Goal: Task Accomplishment & Management: Complete application form

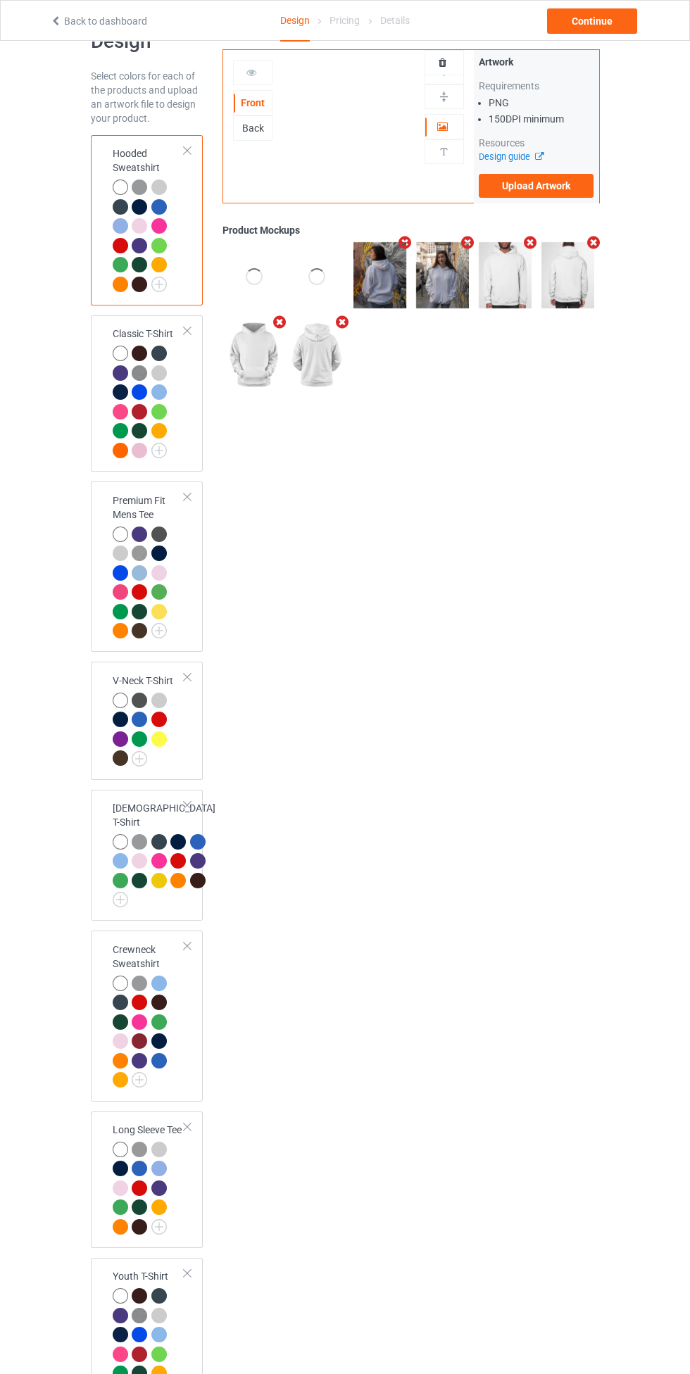
scroll to position [56, 0]
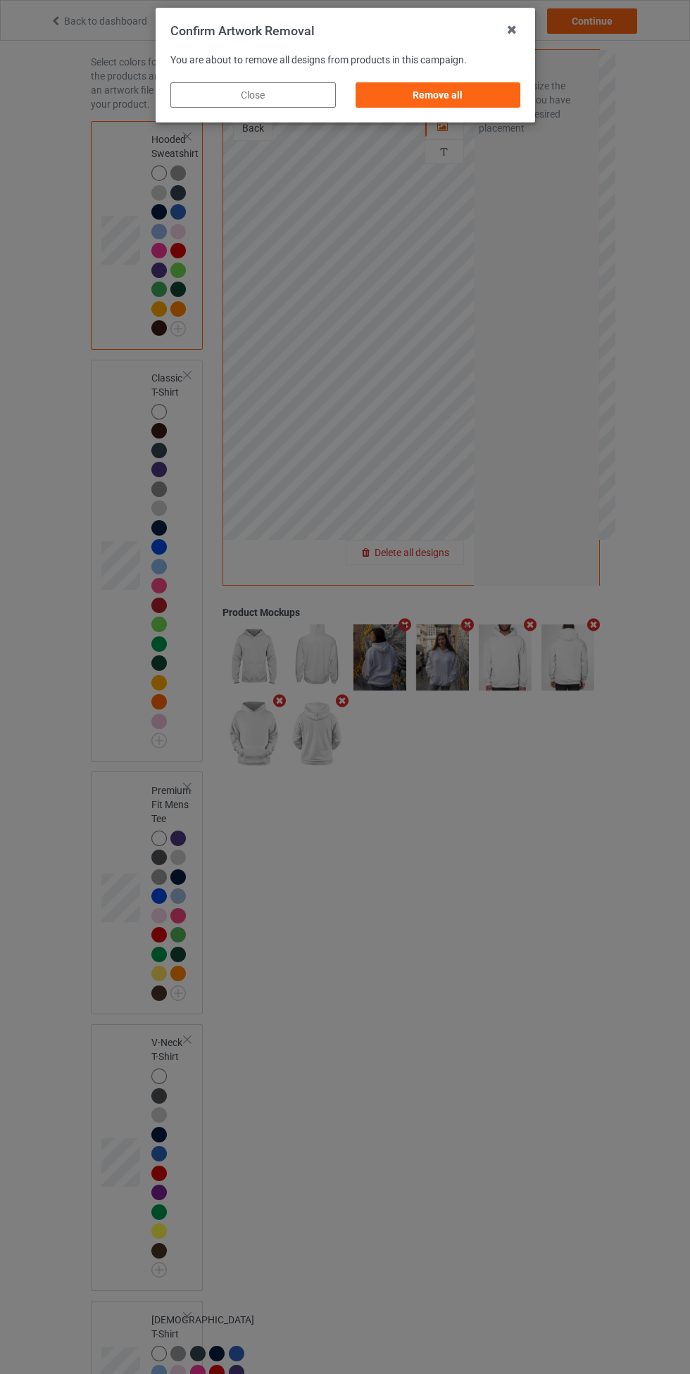
click at [465, 92] on div "Remove all" at bounding box center [437, 94] width 165 height 25
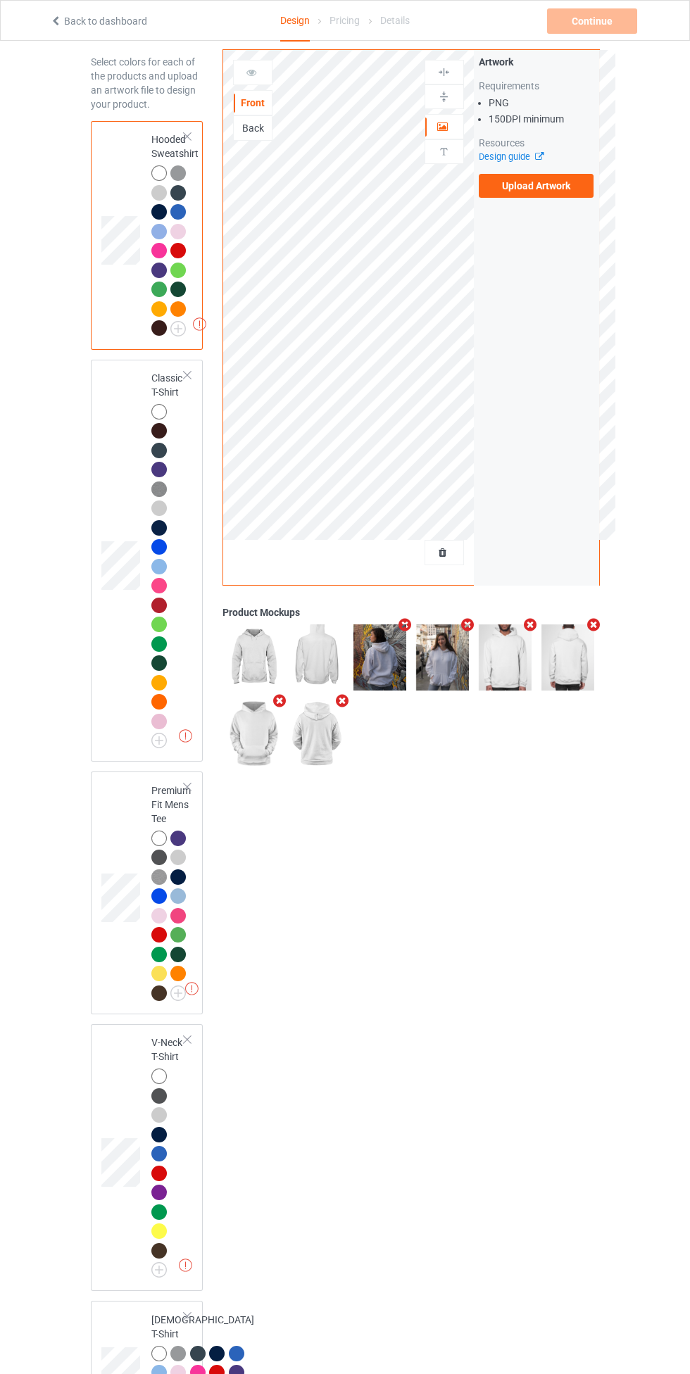
click at [565, 183] on label "Upload Artwork" at bounding box center [536, 186] width 115 height 24
click at [0, 0] on input "Upload Artwork" at bounding box center [0, 0] width 0 height 0
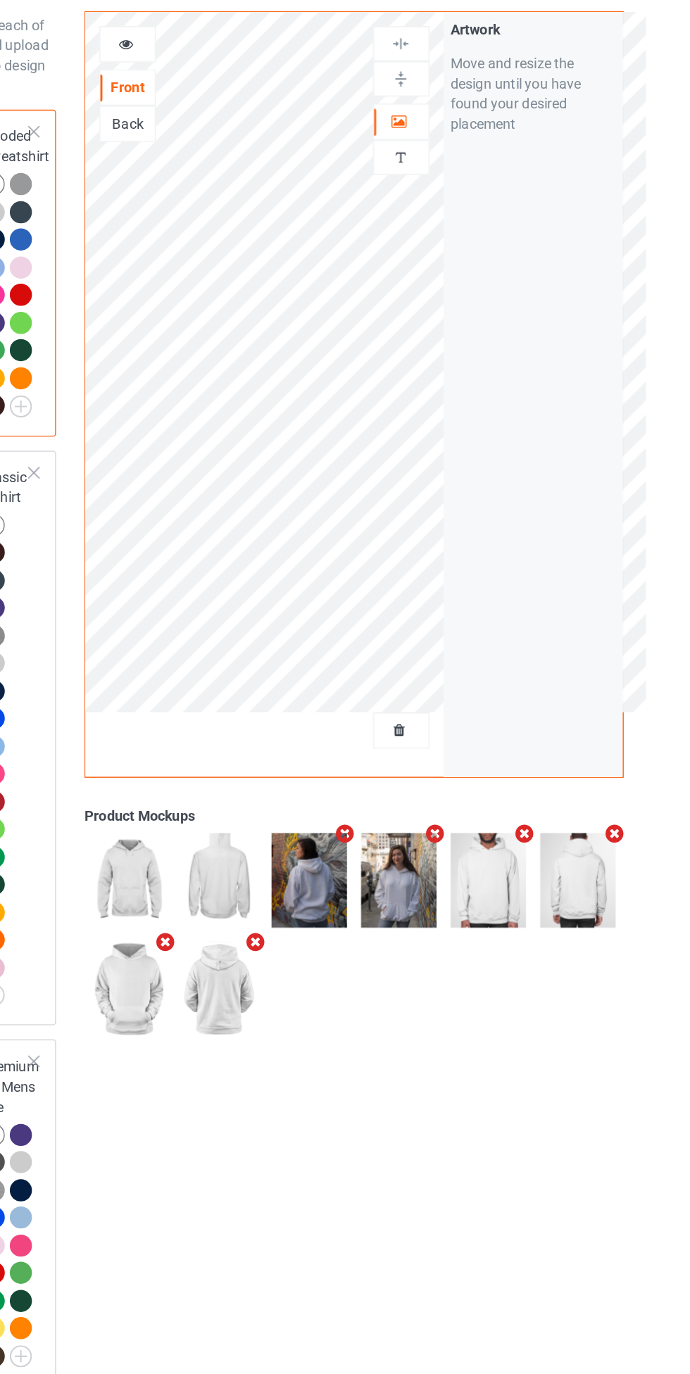
scroll to position [58, 0]
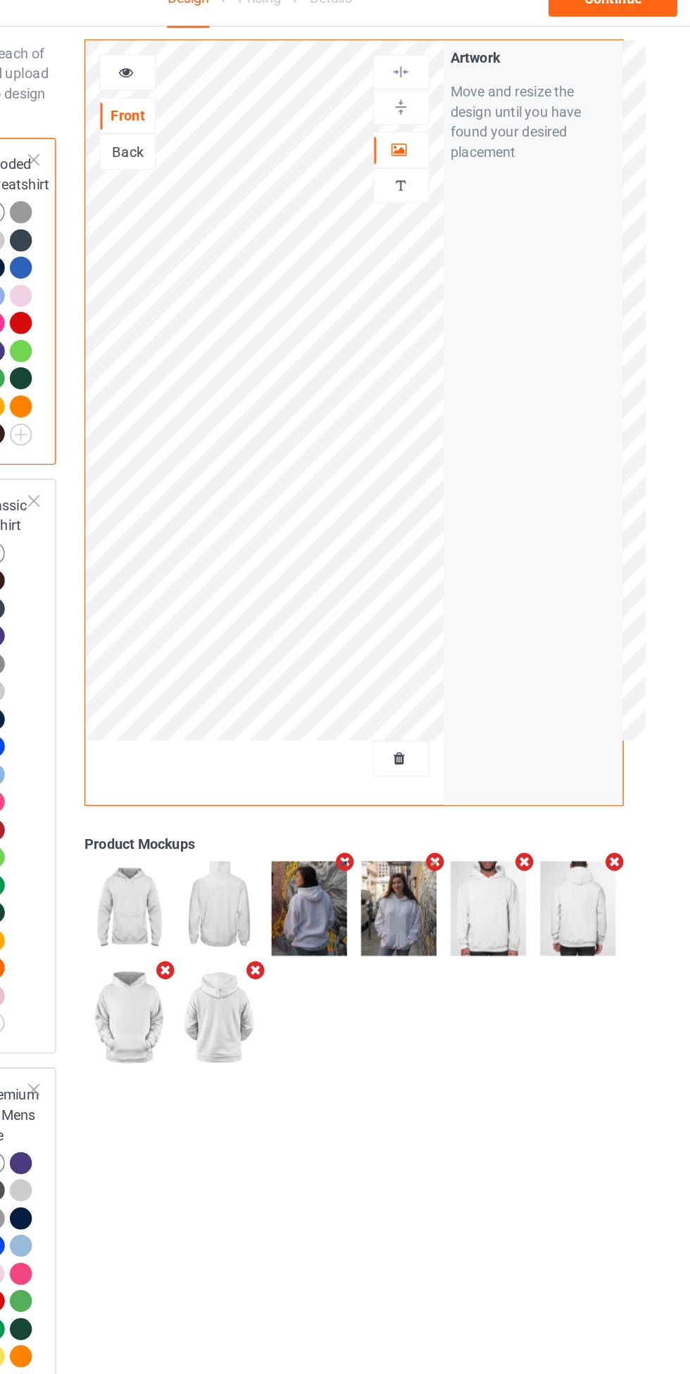
click at [446, 122] on icon at bounding box center [443, 125] width 12 height 10
click at [448, 70] on img at bounding box center [443, 71] width 13 height 13
click at [460, 86] on div at bounding box center [443, 96] width 39 height 25
click at [439, 77] on img at bounding box center [443, 71] width 13 height 13
click at [447, 100] on img at bounding box center [443, 96] width 13 height 13
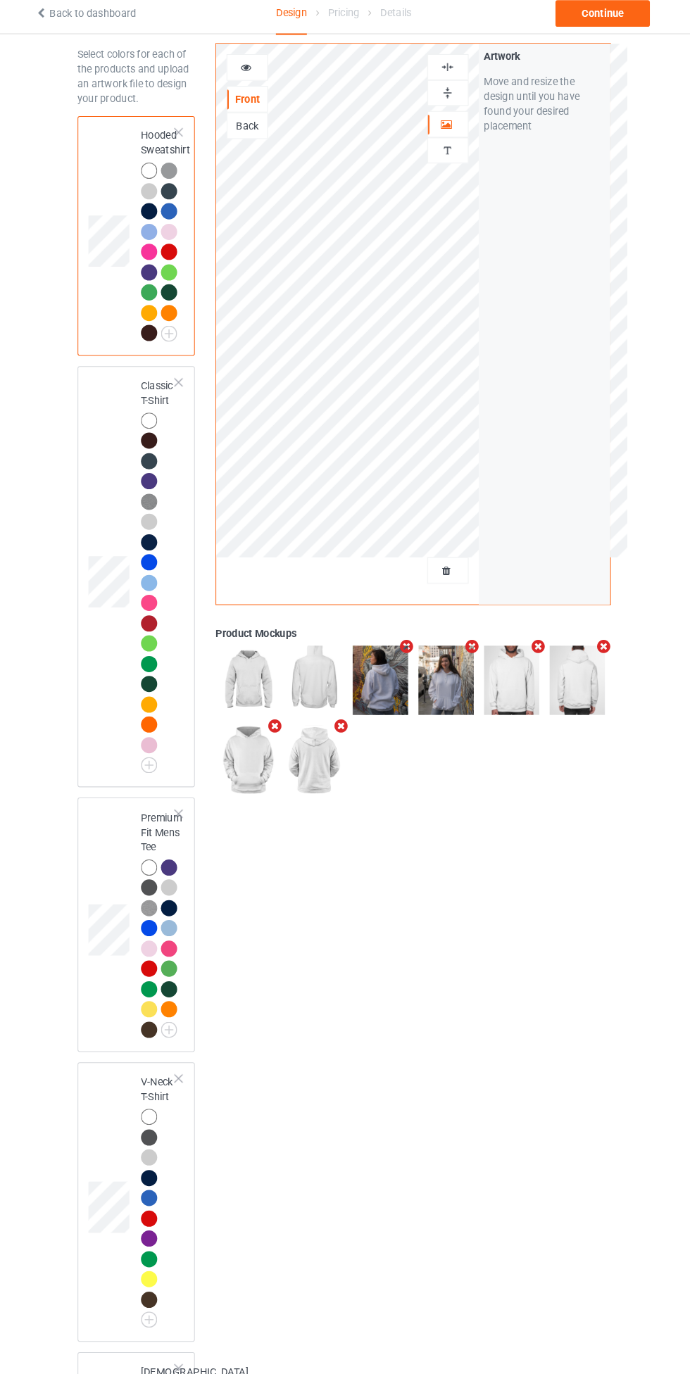
scroll to position [58, 0]
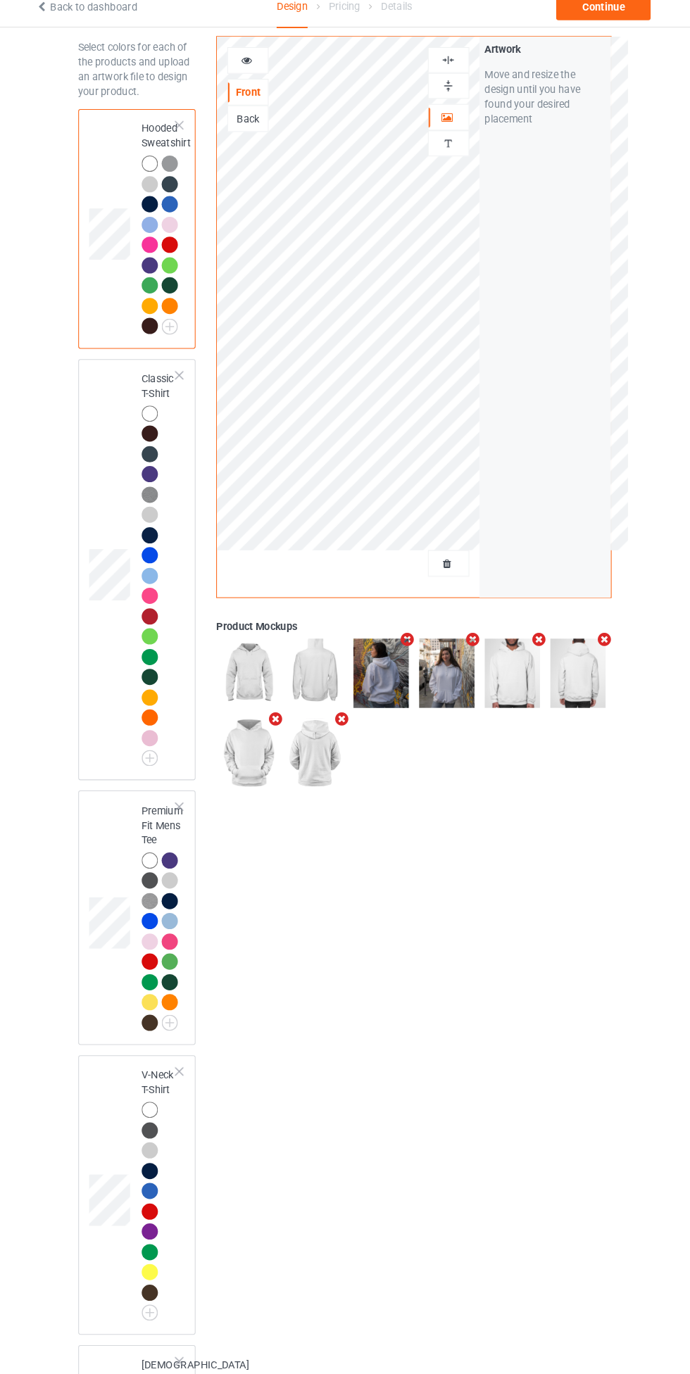
click at [155, 412] on div at bounding box center [158, 409] width 15 height 15
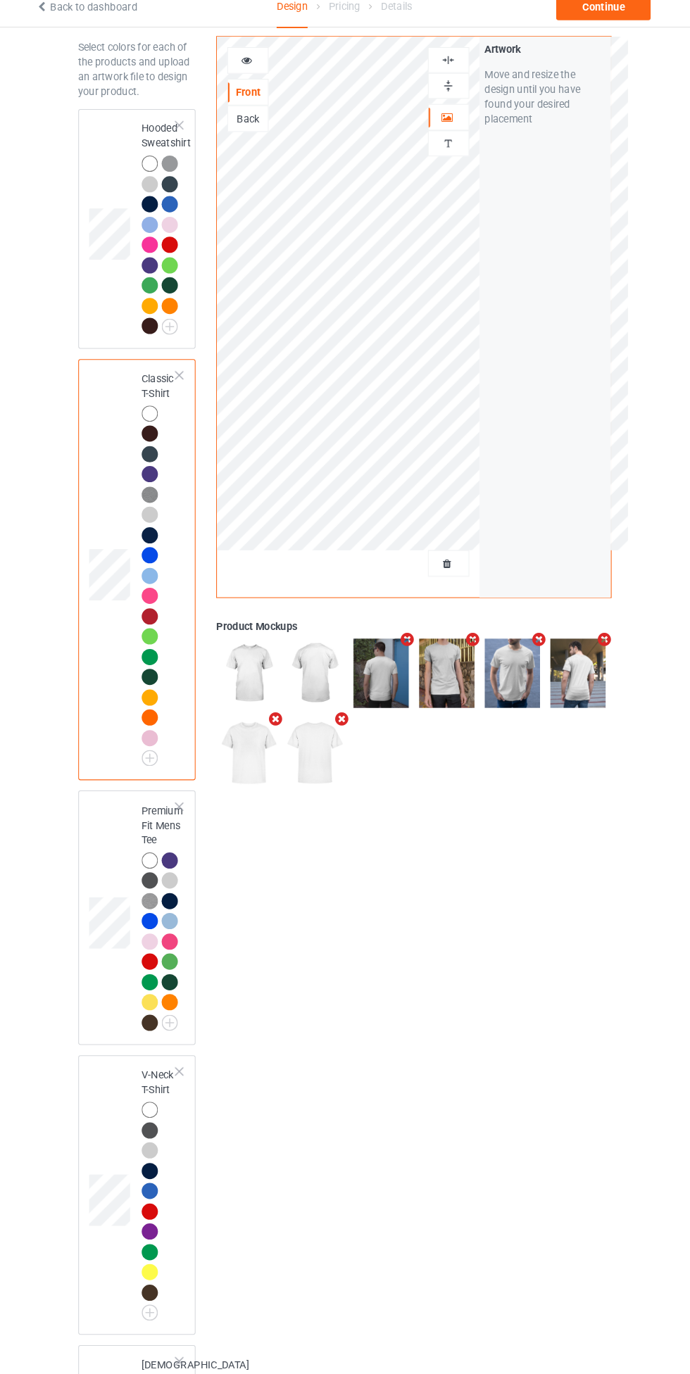
click at [246, 75] on icon at bounding box center [252, 70] width 12 height 10
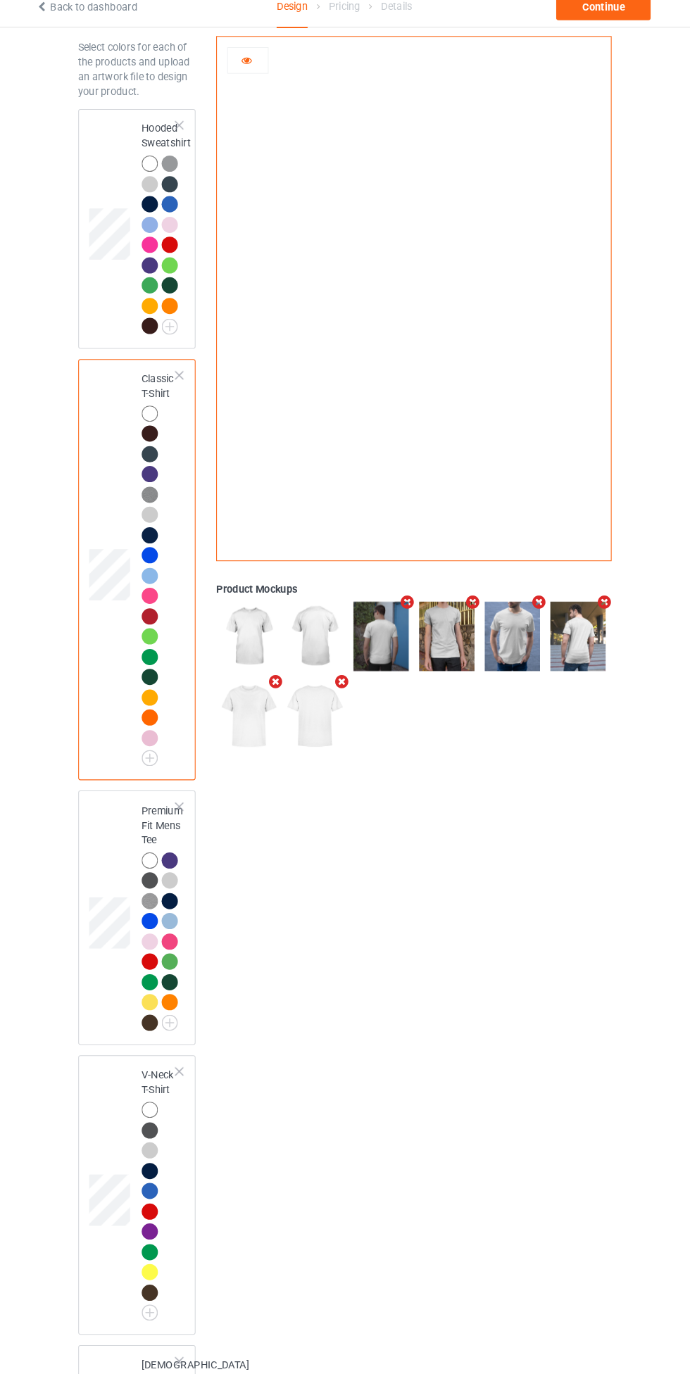
click at [240, 73] on div at bounding box center [253, 72] width 38 height 14
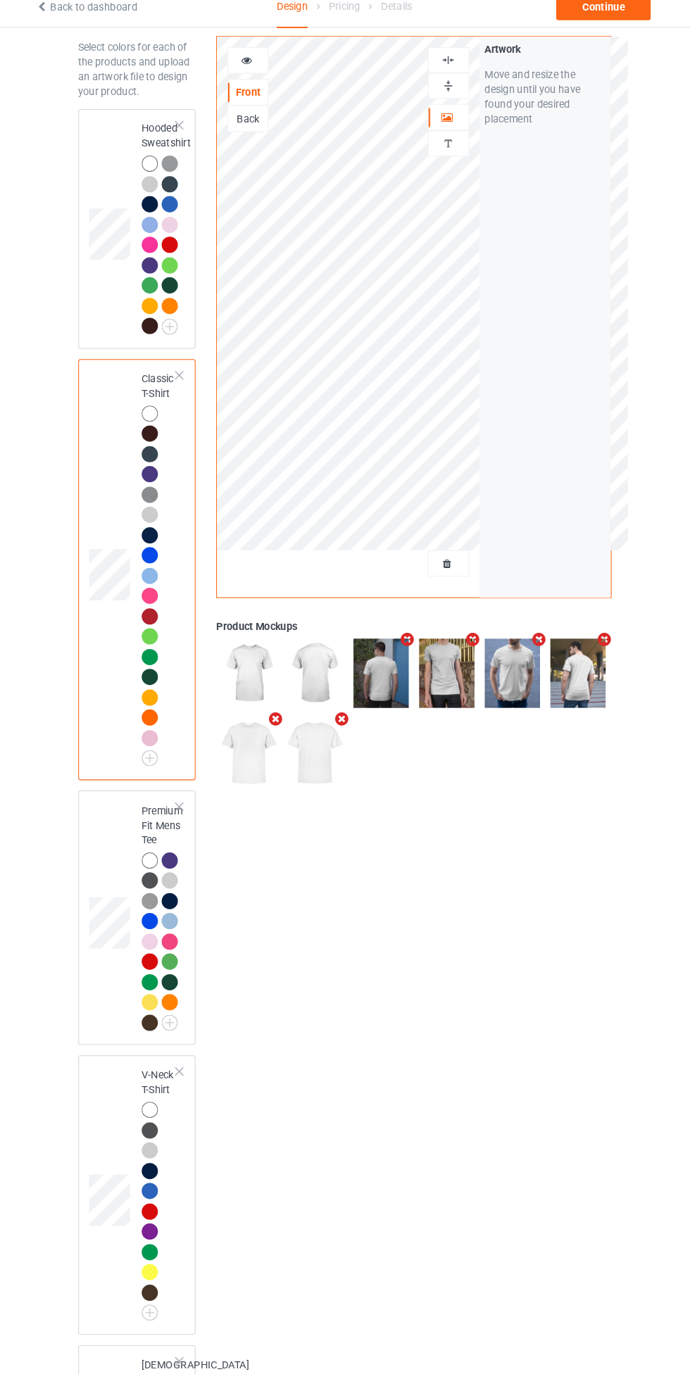
click at [158, 175] on div at bounding box center [158, 170] width 15 height 15
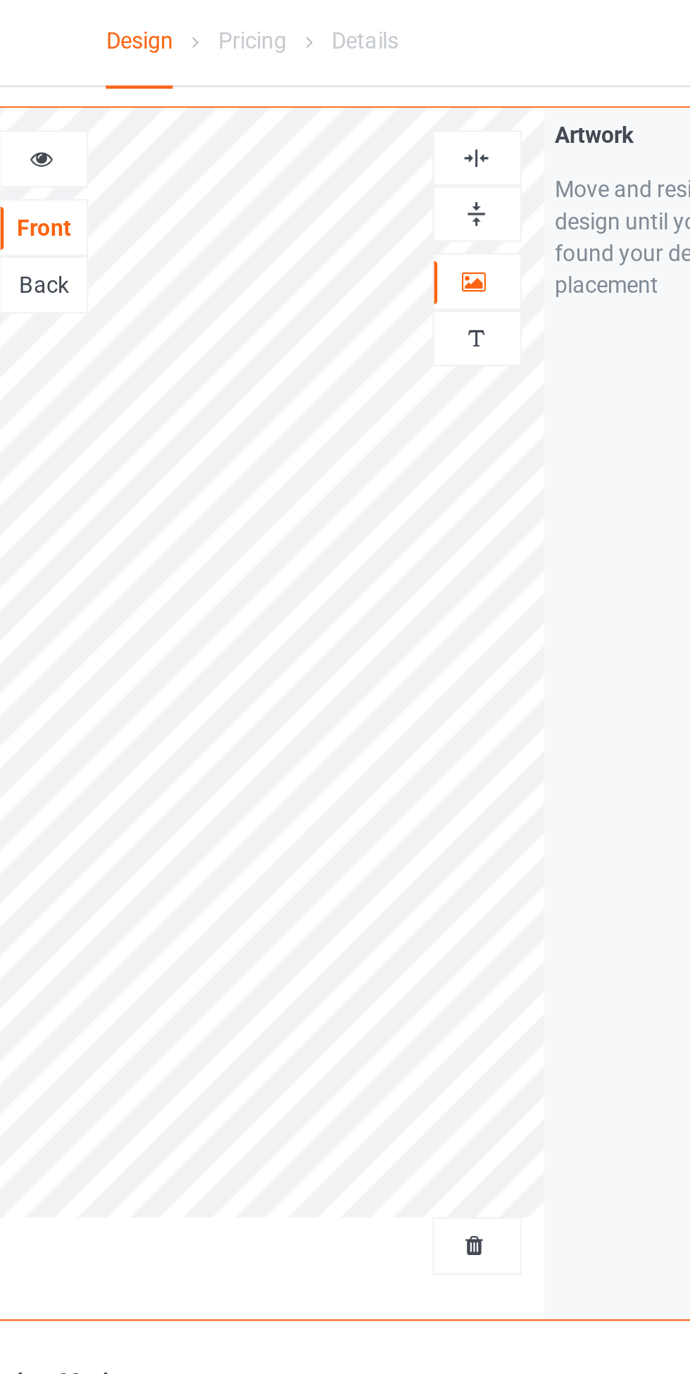
scroll to position [57, 0]
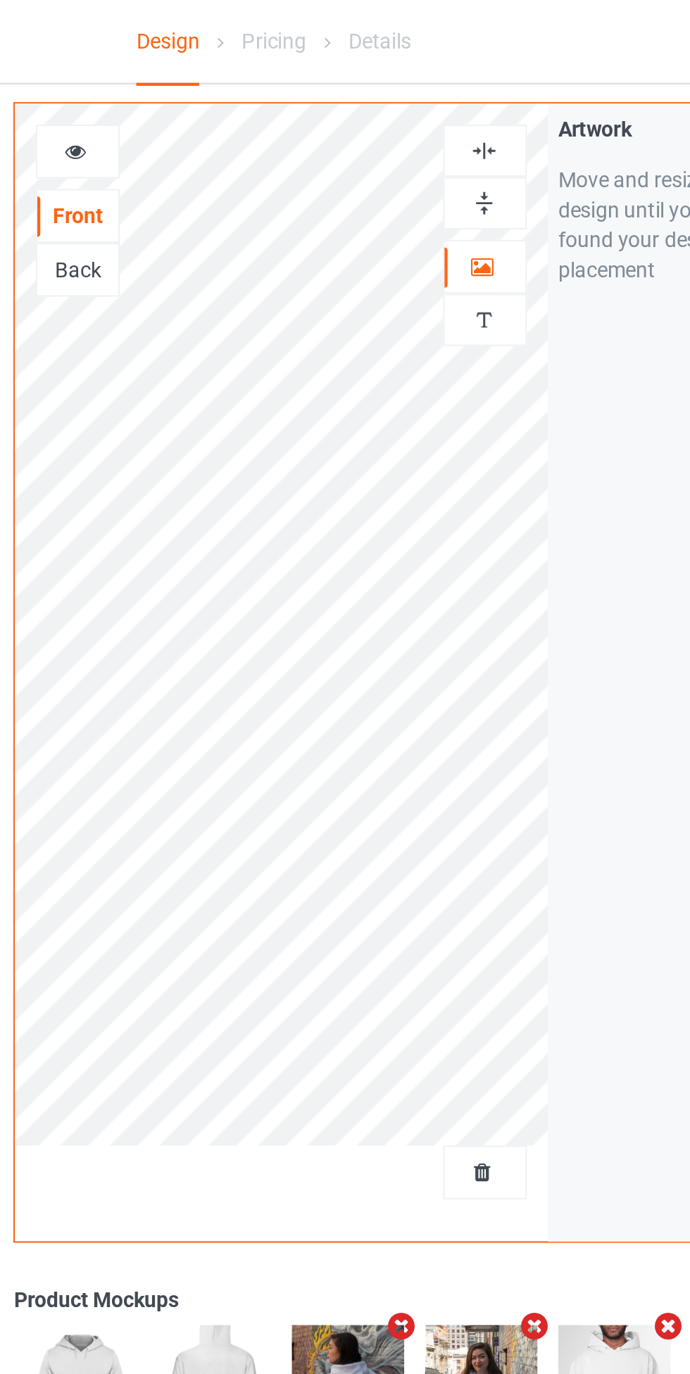
click at [454, 96] on div at bounding box center [444, 96] width 38 height 13
click at [446, 63] on div at bounding box center [443, 72] width 39 height 25
click at [446, 73] on img at bounding box center [443, 71] width 13 height 13
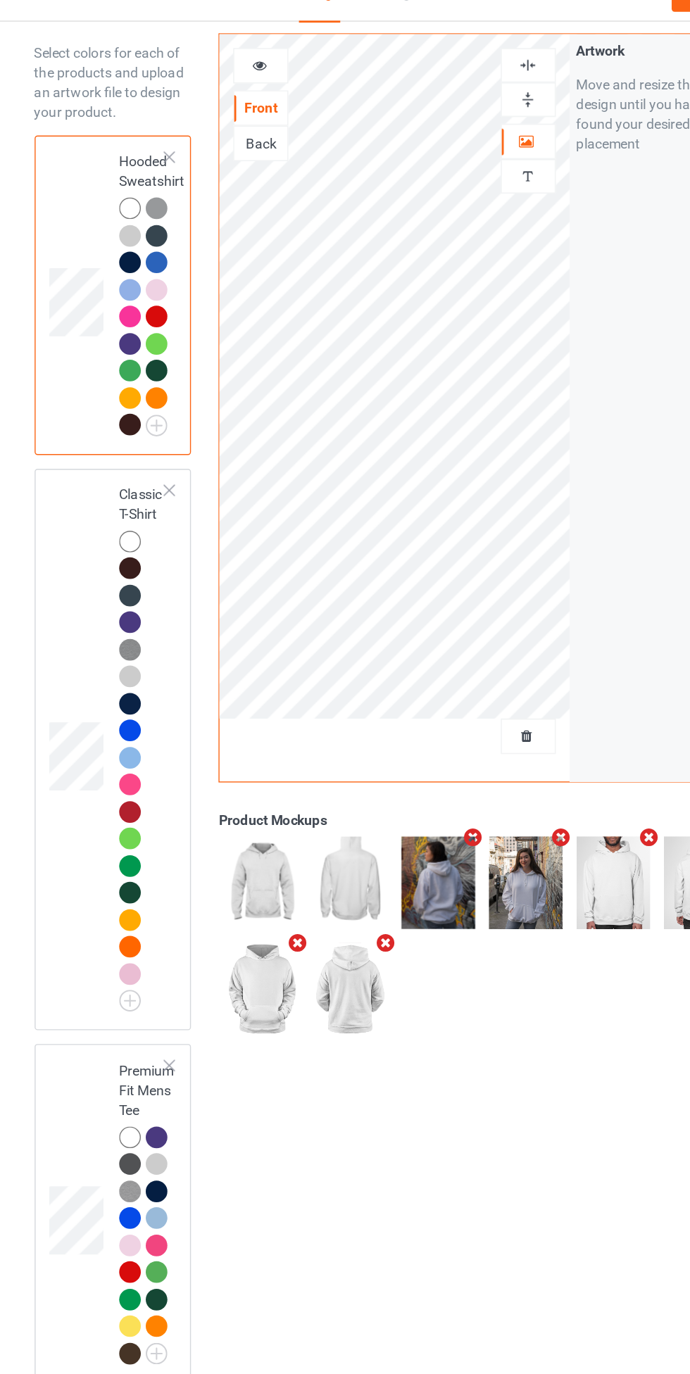
scroll to position [54, 0]
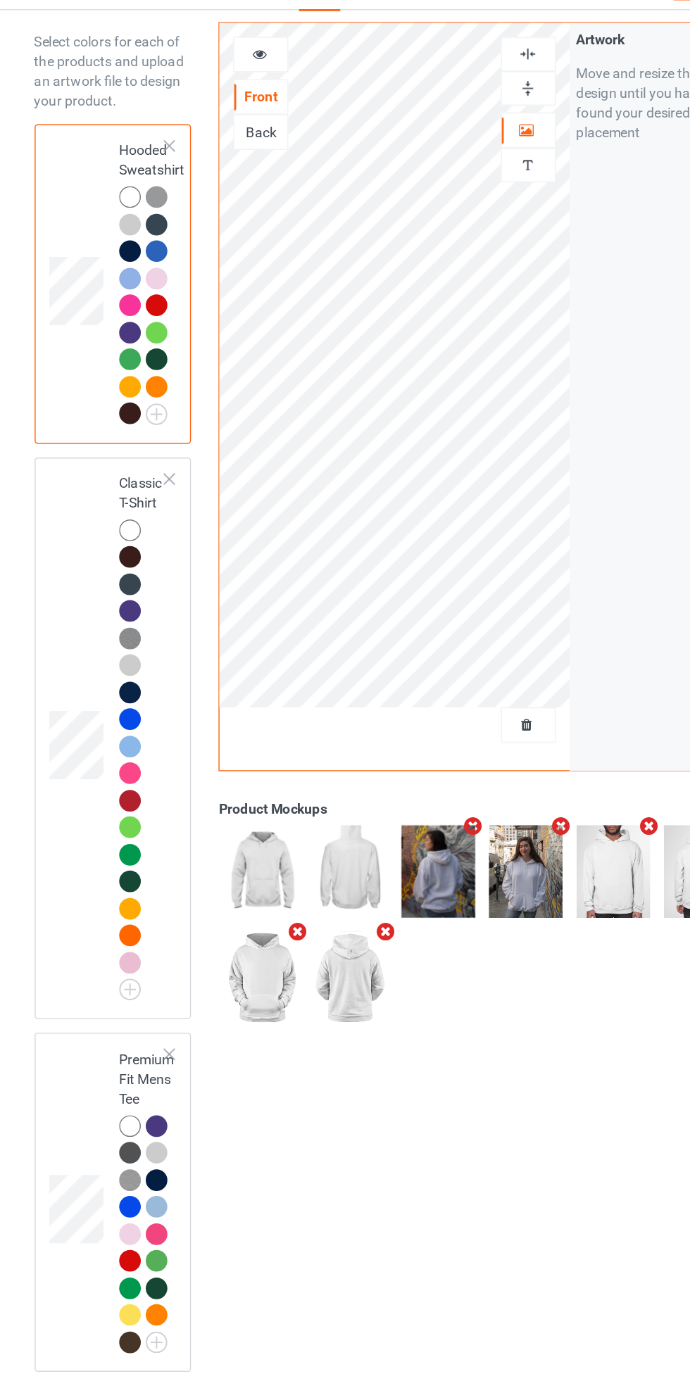
click at [163, 420] on div at bounding box center [161, 415] width 20 height 20
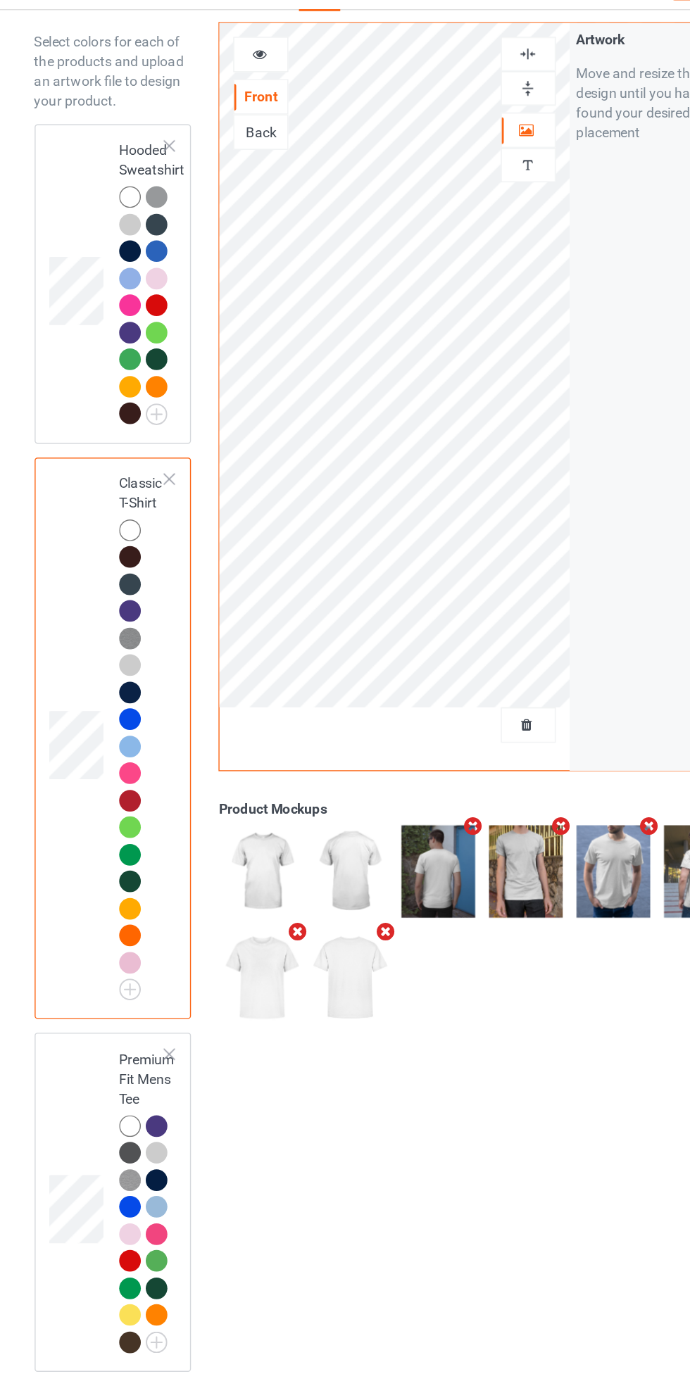
click at [246, 68] on icon at bounding box center [252, 70] width 12 height 10
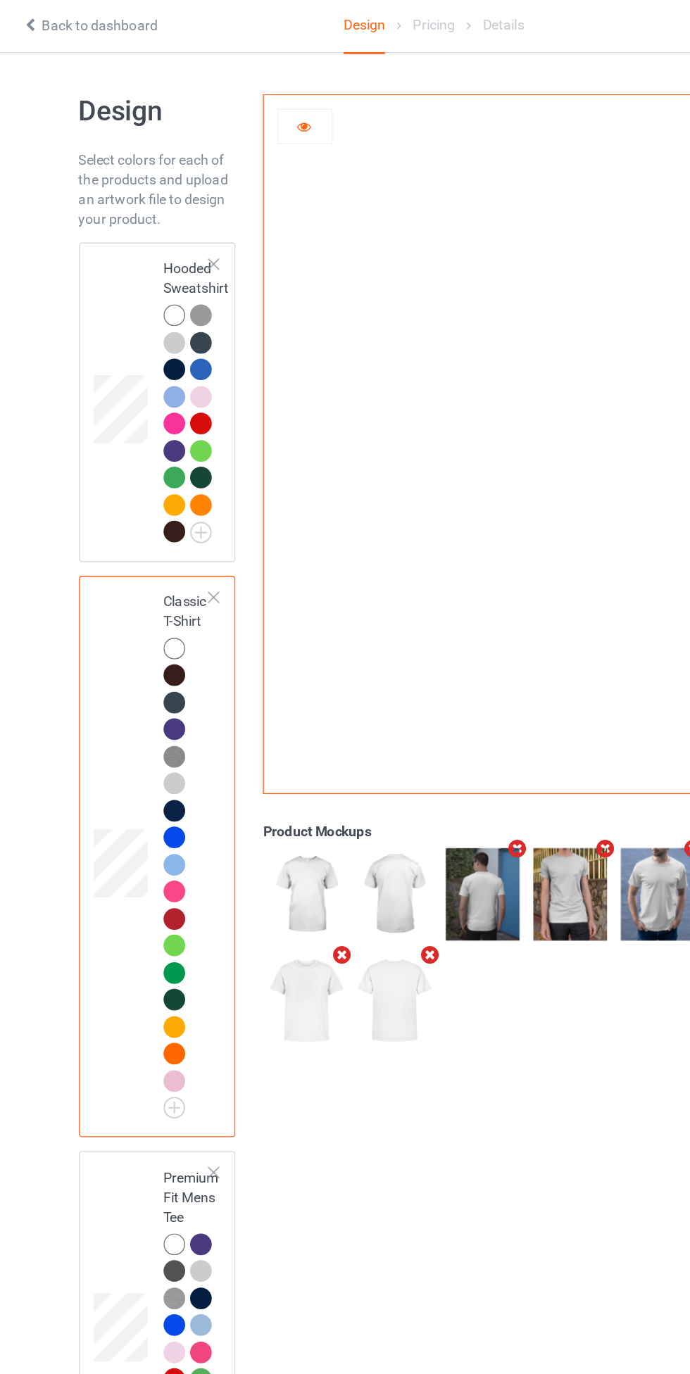
click at [251, 92] on icon at bounding box center [252, 92] width 12 height 10
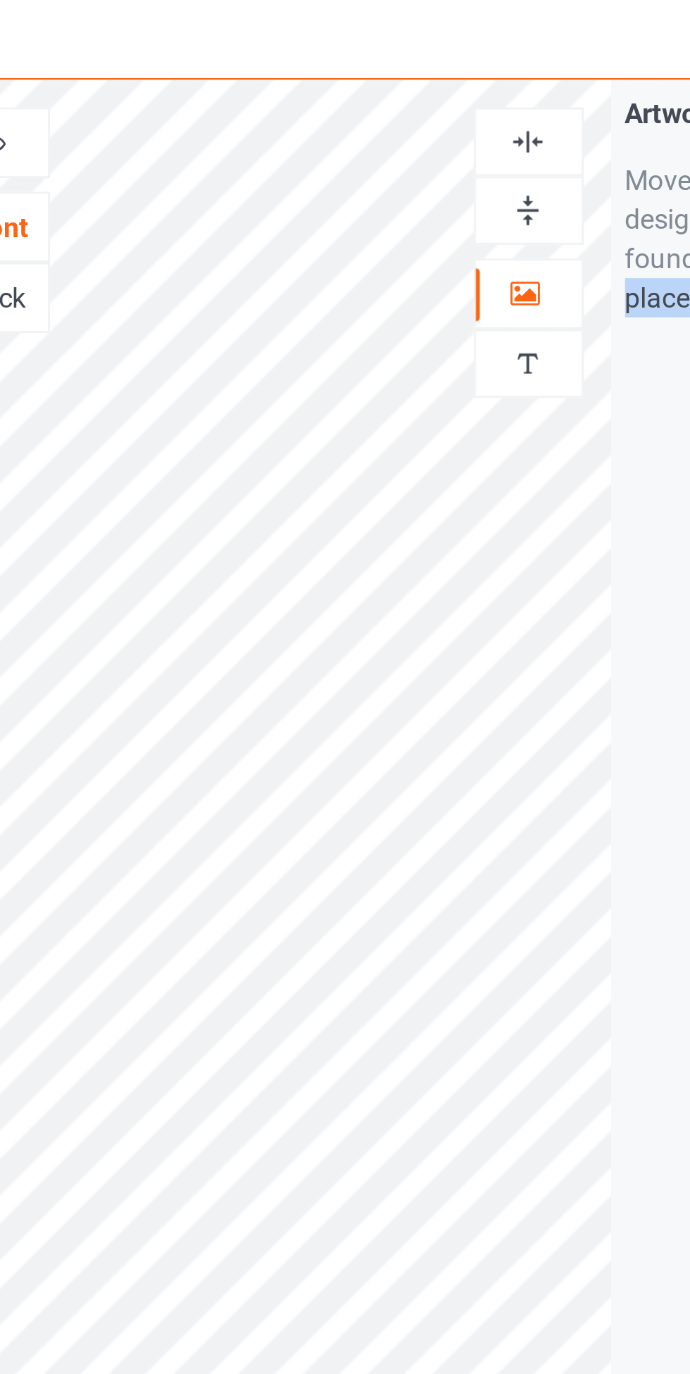
click at [446, 92] on img at bounding box center [443, 93] width 13 height 13
click at [445, 89] on img at bounding box center [443, 93] width 13 height 13
click at [490, 373] on div "Artwork Move and resize the design until you have found your desired placement" at bounding box center [536, 338] width 125 height 535
click at [442, 122] on img at bounding box center [443, 117] width 13 height 13
click at [449, 93] on img at bounding box center [443, 93] width 13 height 13
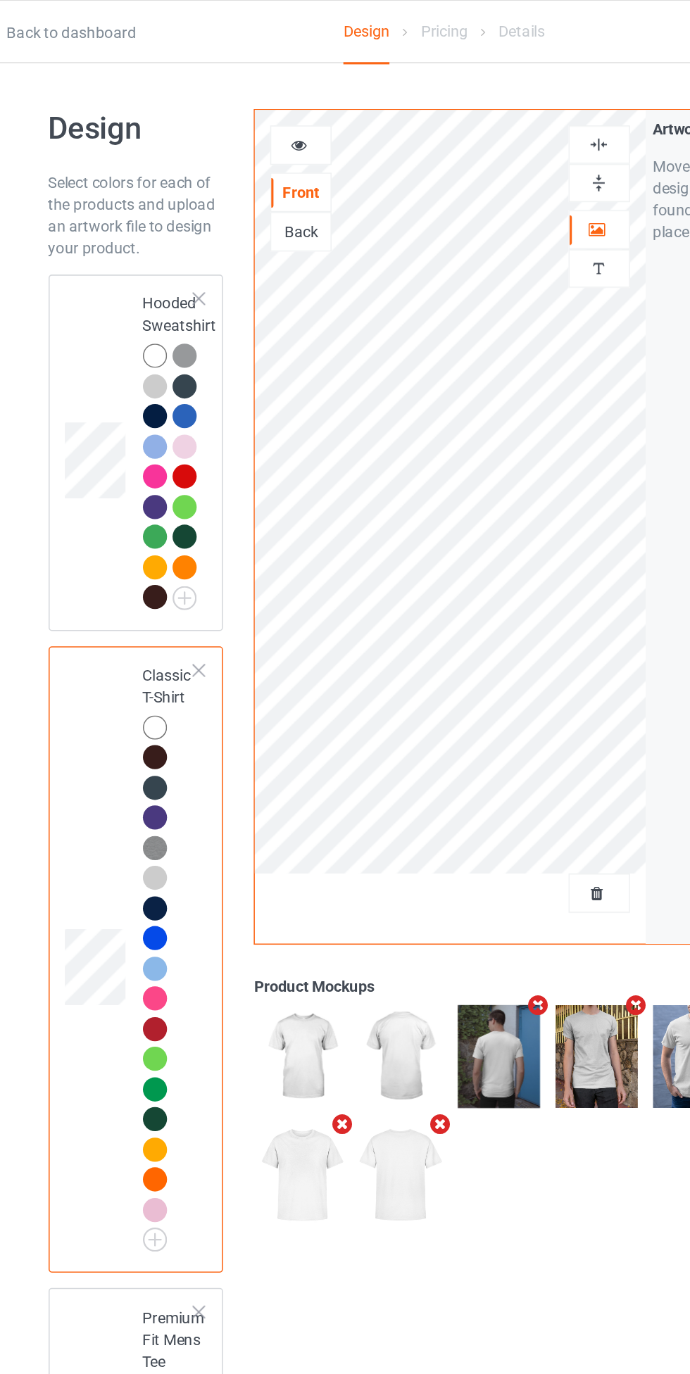
click at [445, 85] on div at bounding box center [443, 93] width 39 height 25
click at [431, 130] on div "Artwork Personalized text" at bounding box center [443, 135] width 39 height 109
click at [450, 123] on img at bounding box center [443, 117] width 13 height 13
click at [440, 93] on img at bounding box center [443, 93] width 13 height 13
click at [245, 84] on div at bounding box center [252, 93] width 39 height 25
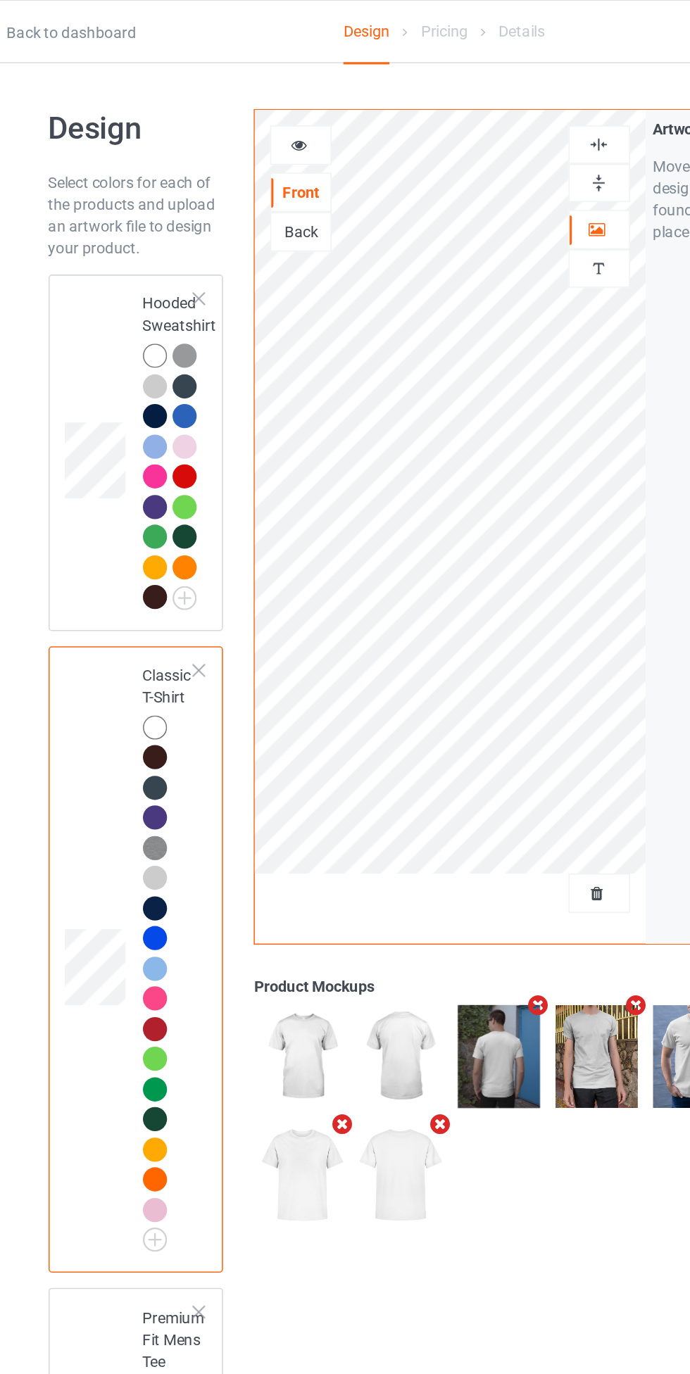
click at [245, 84] on div at bounding box center [252, 93] width 39 height 25
click at [242, 91] on div at bounding box center [253, 94] width 38 height 14
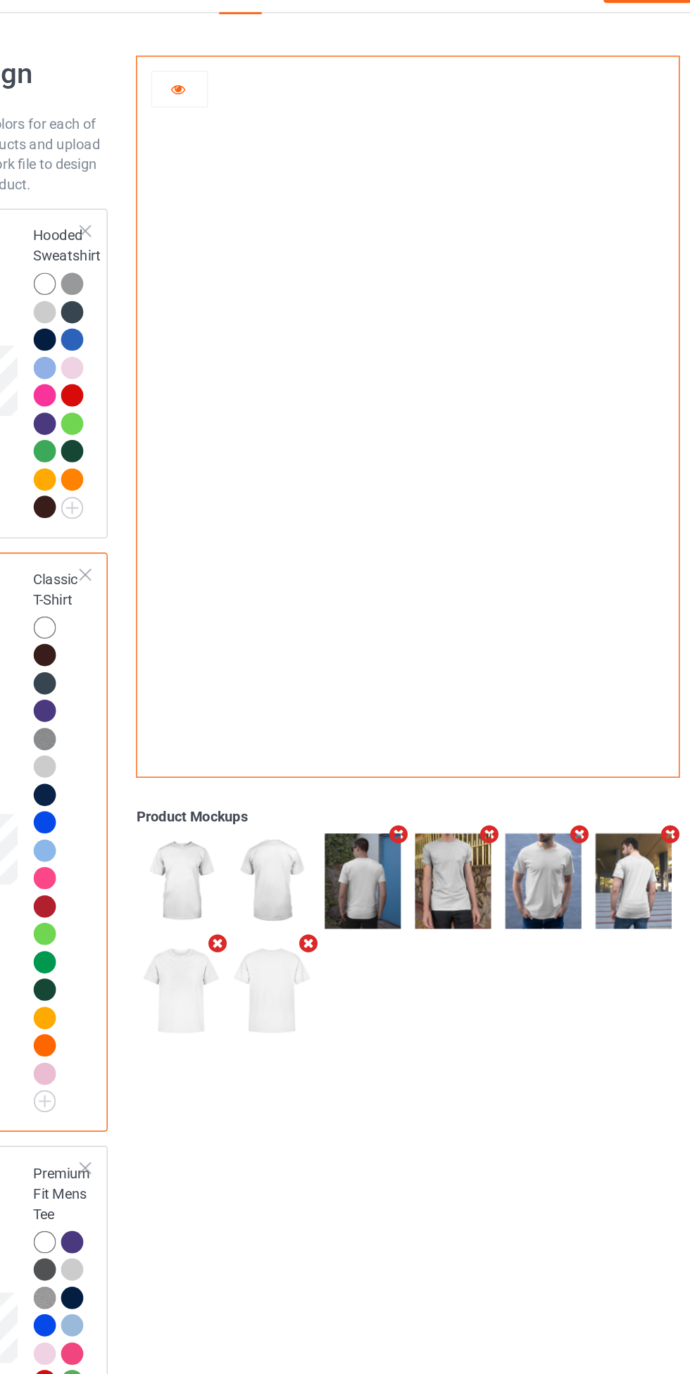
click at [251, 89] on icon at bounding box center [252, 92] width 12 height 10
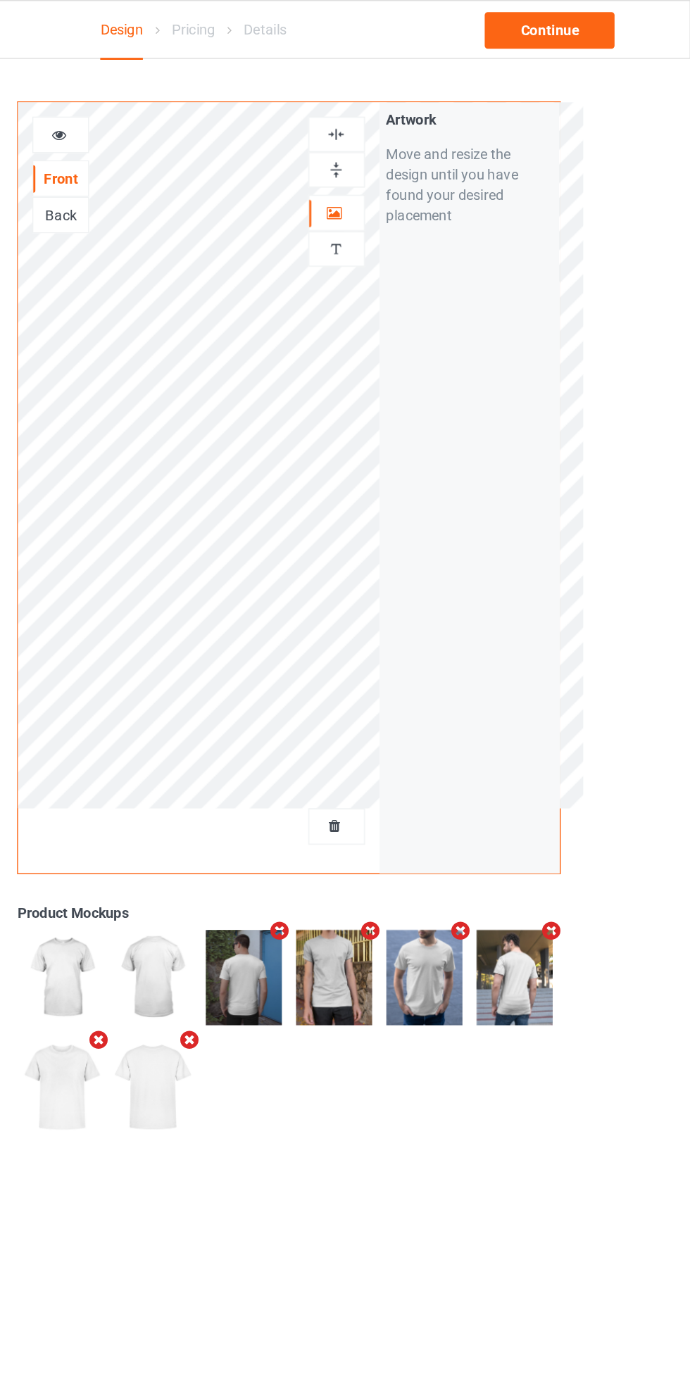
click at [446, 98] on img at bounding box center [443, 93] width 13 height 13
click at [446, 91] on img at bounding box center [443, 93] width 13 height 13
click at [451, 124] on img at bounding box center [443, 117] width 13 height 13
click at [448, 122] on img at bounding box center [443, 117] width 13 height 13
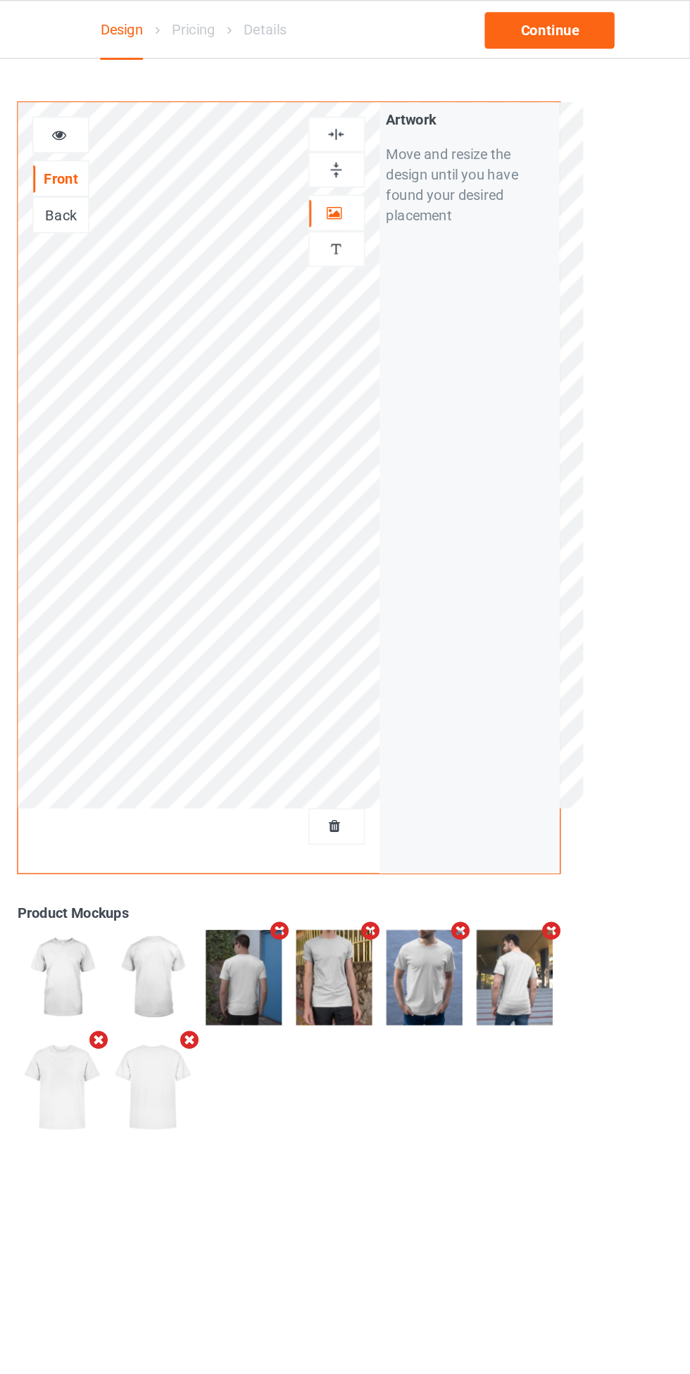
click at [441, 121] on img at bounding box center [443, 117] width 13 height 13
click at [445, 89] on img at bounding box center [443, 93] width 13 height 13
click at [623, 19] on div "Continue" at bounding box center [592, 20] width 90 height 25
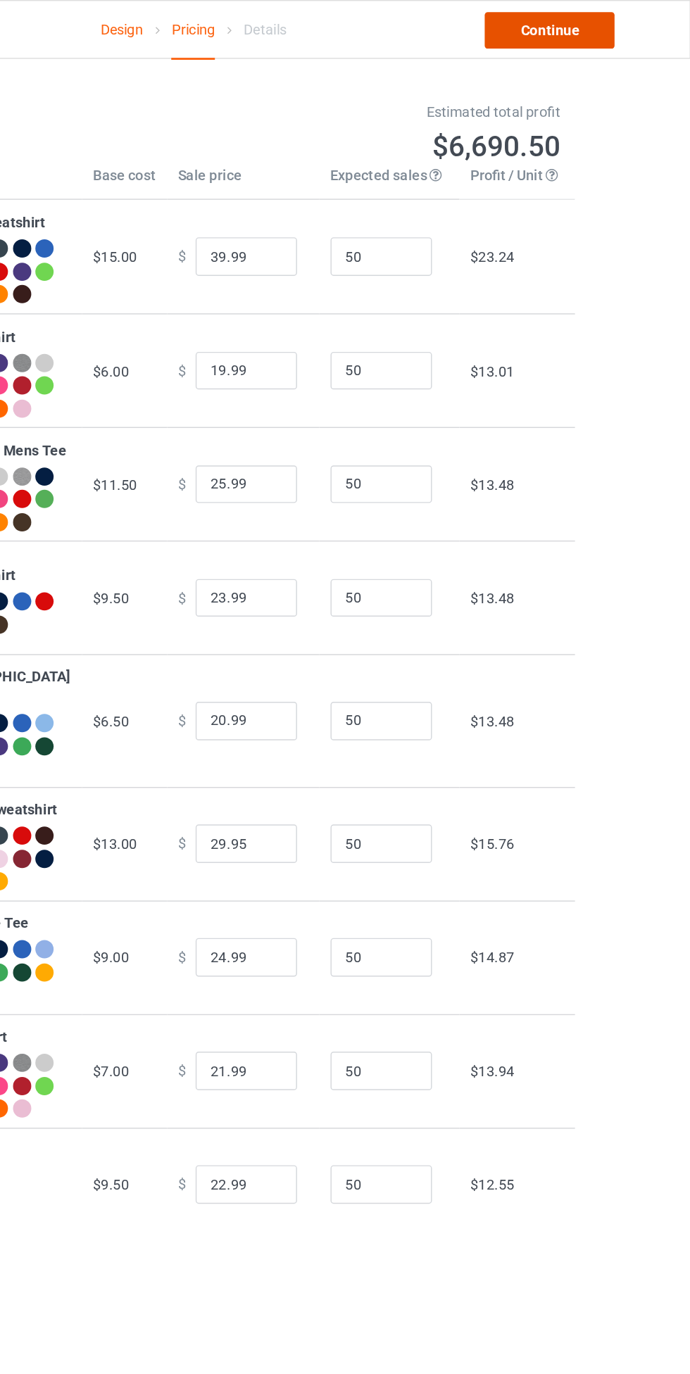
click at [613, 21] on link "Continue" at bounding box center [592, 20] width 90 height 25
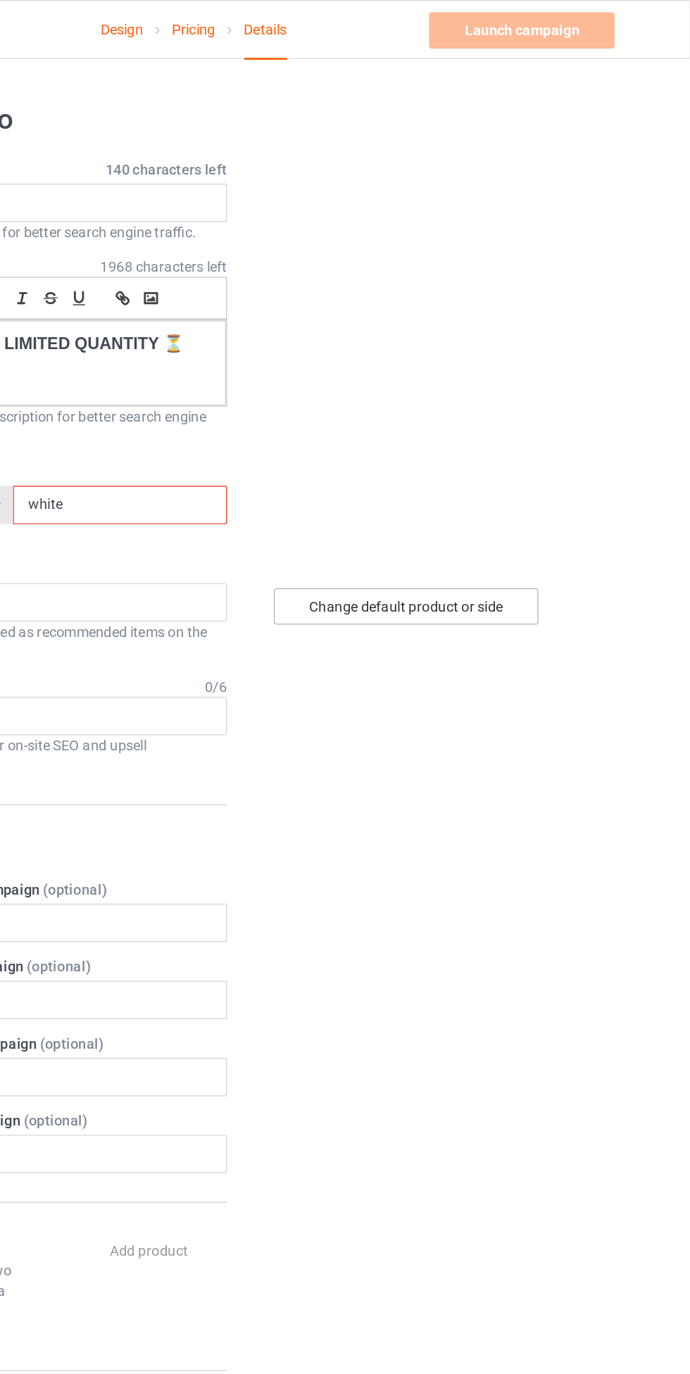
click at [540, 417] on div "Change default product or side" at bounding box center [493, 420] width 184 height 25
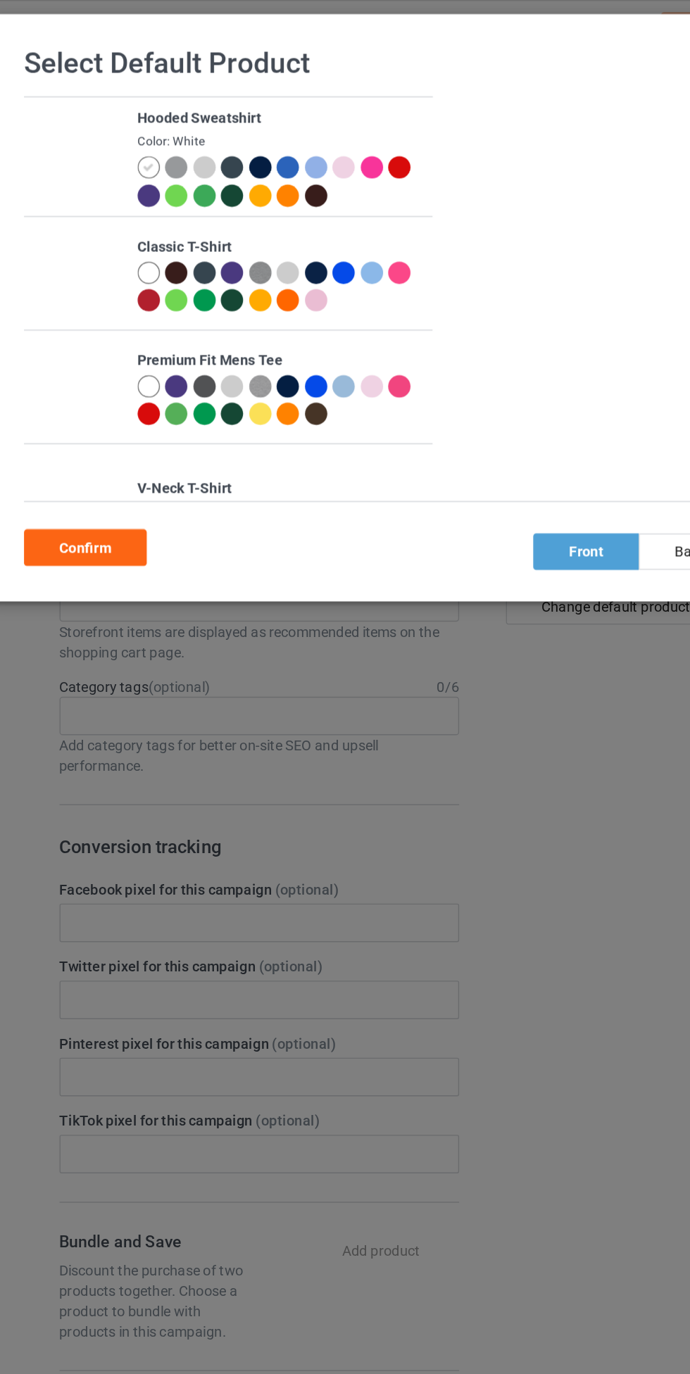
click at [232, 216] on div at bounding box center [232, 211] width 20 height 20
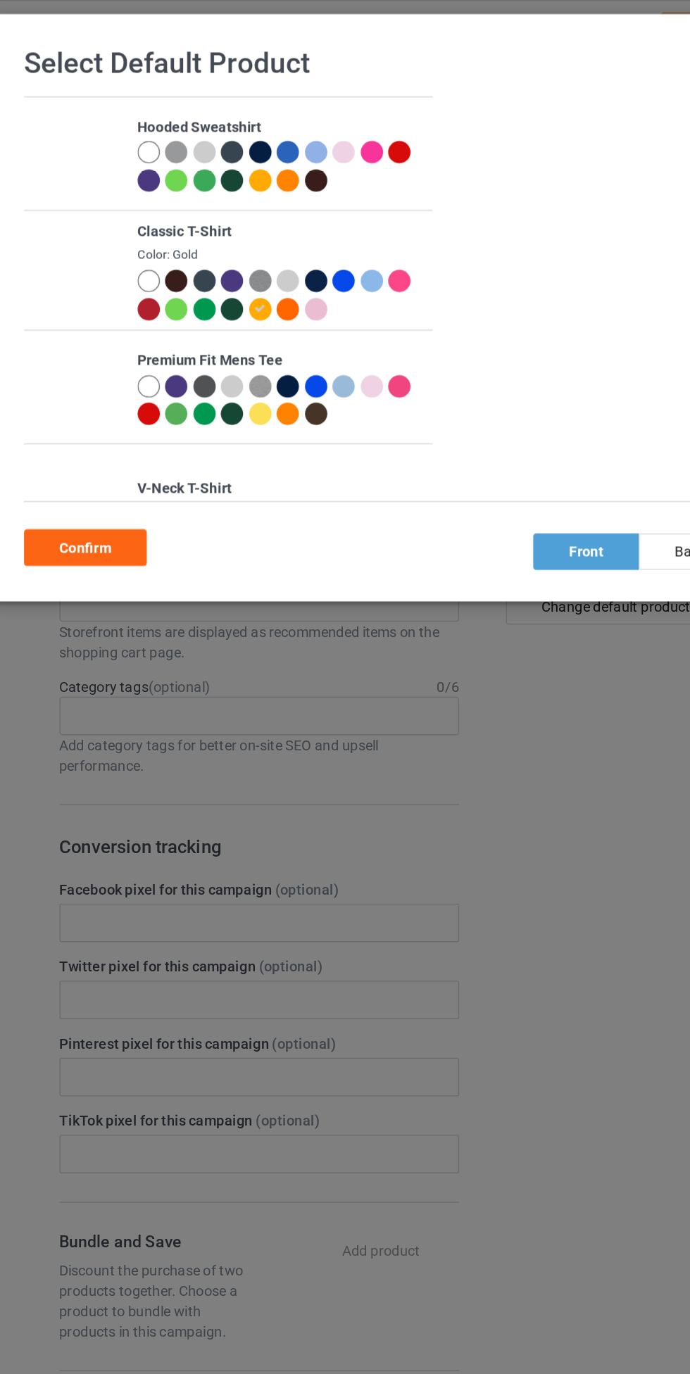
click at [115, 384] on div "Confirm" at bounding box center [108, 379] width 85 height 25
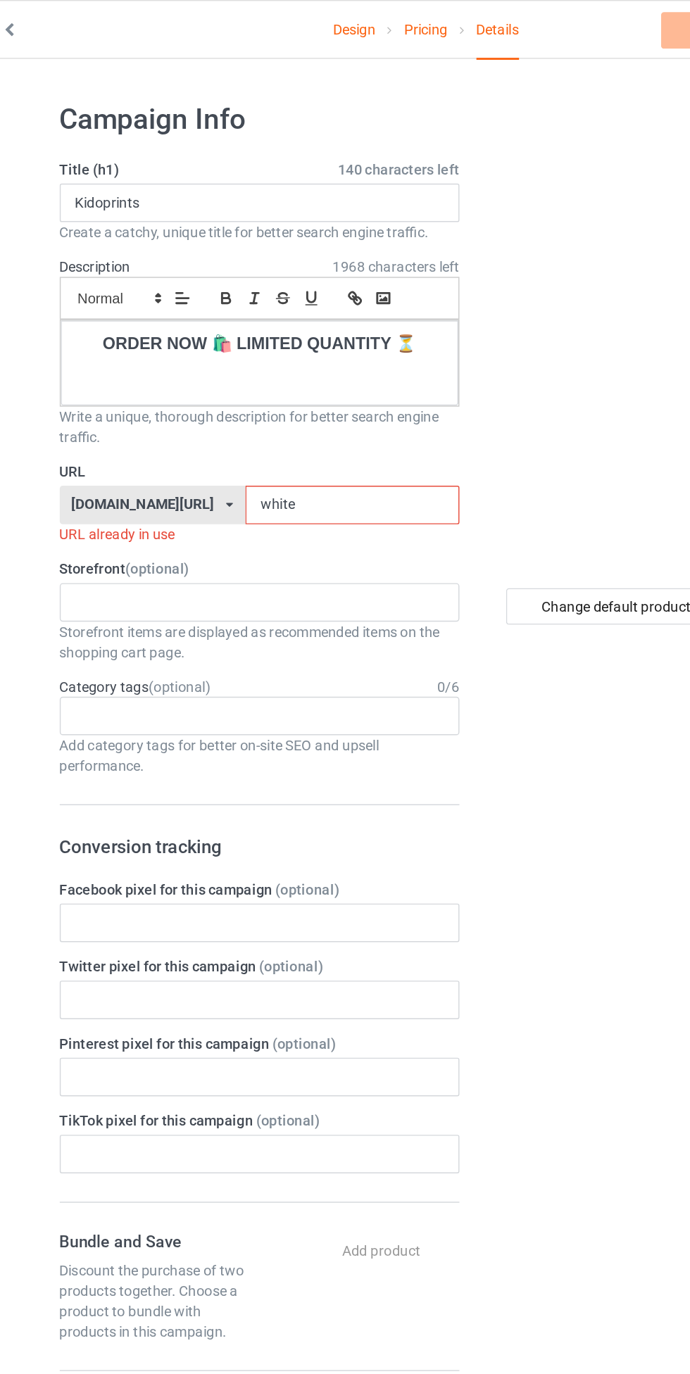
click at [291, 353] on input "white" at bounding box center [294, 350] width 149 height 27
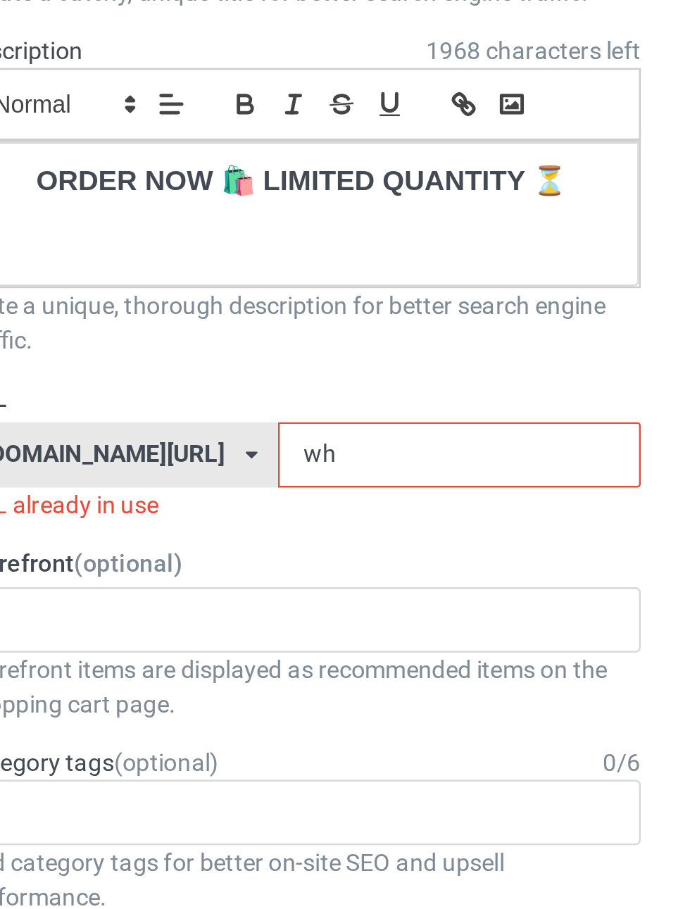
type input "w"
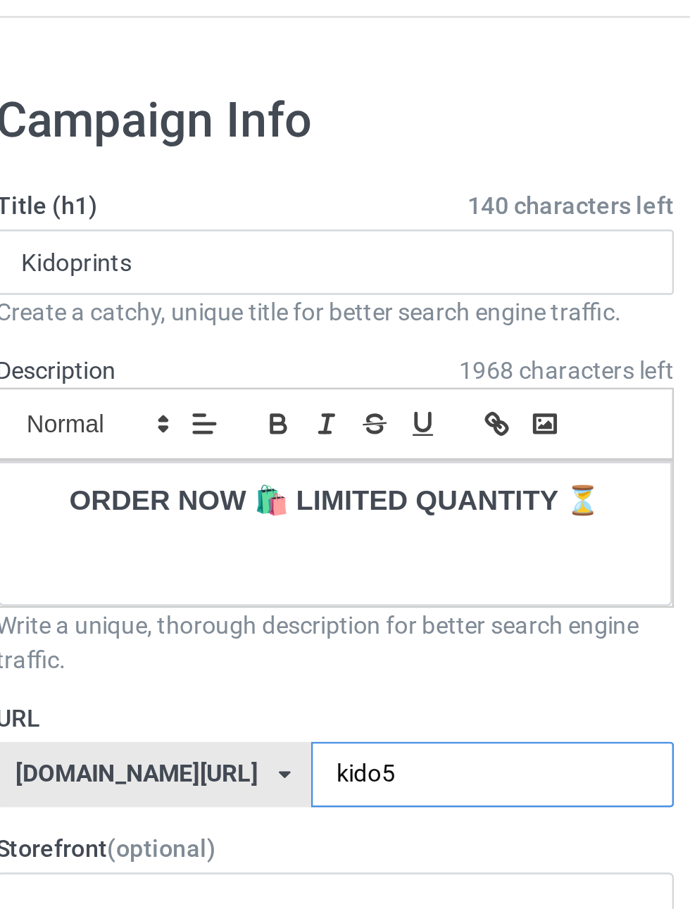
type input "kido5"
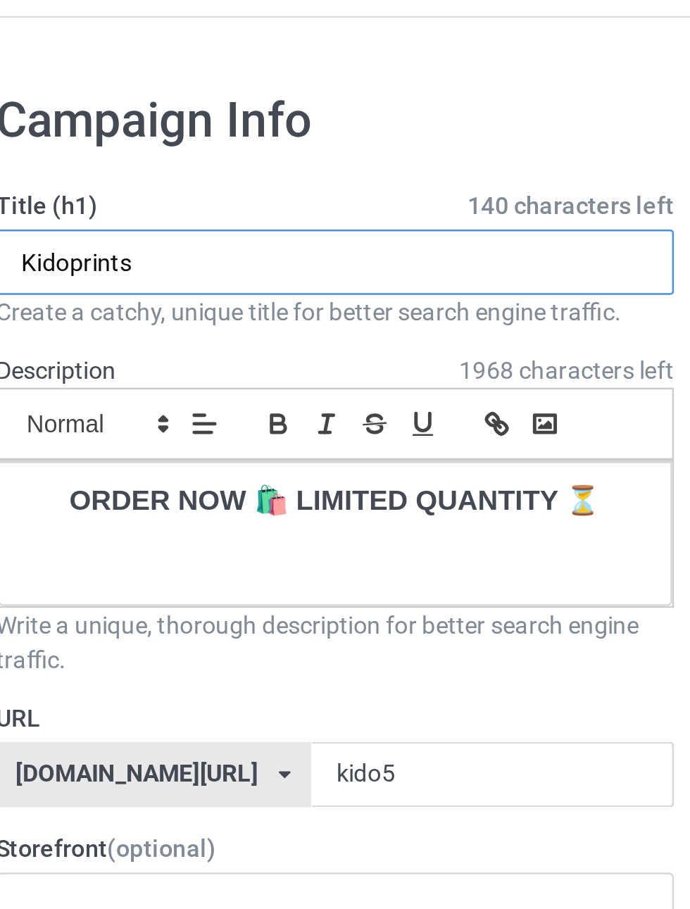
click at [315, 144] on input "Kidoprints" at bounding box center [229, 140] width 277 height 27
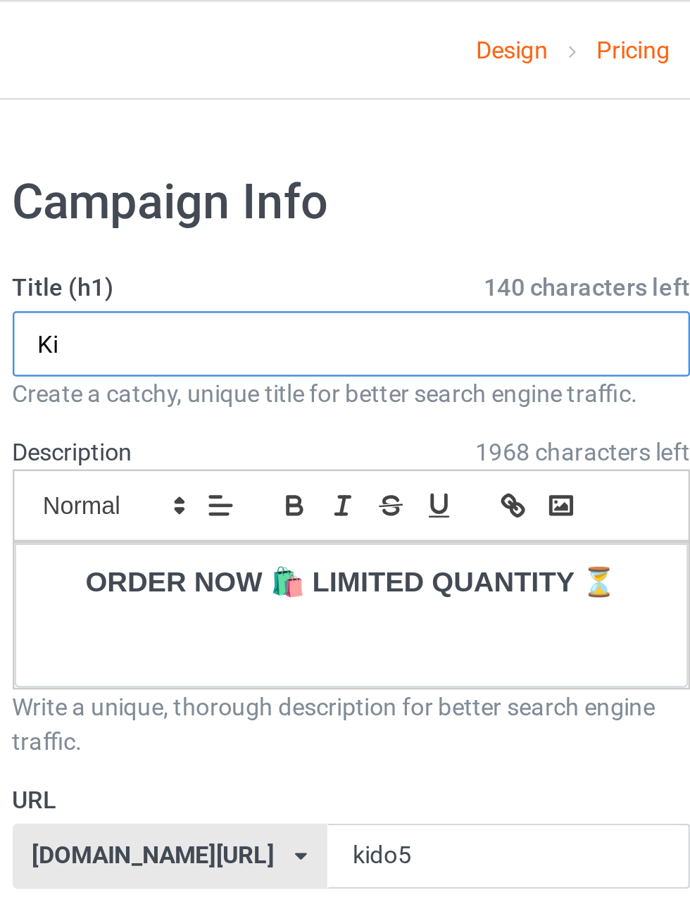
type input "K"
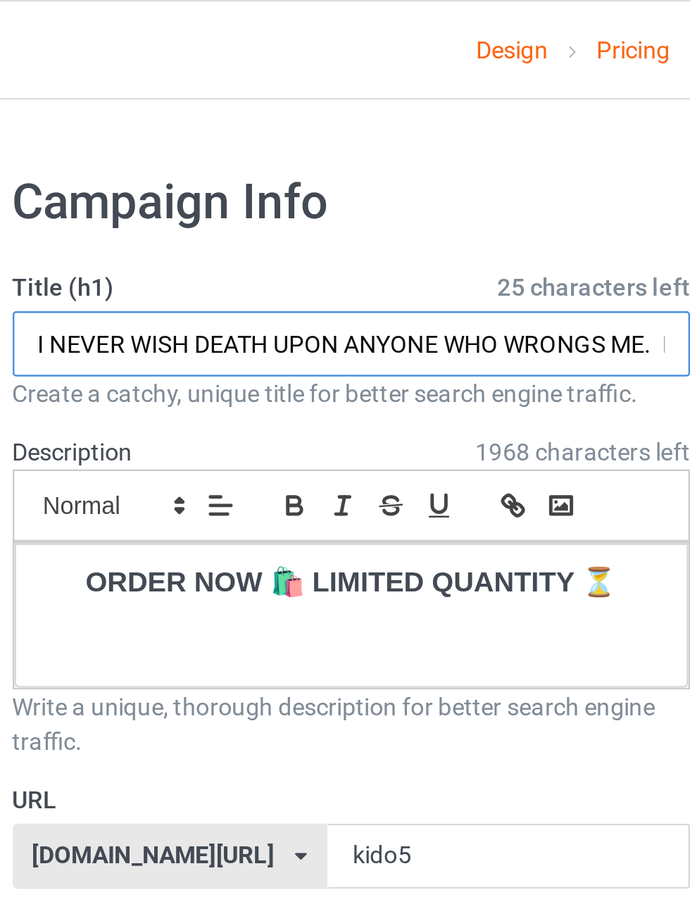
scroll to position [0, 415]
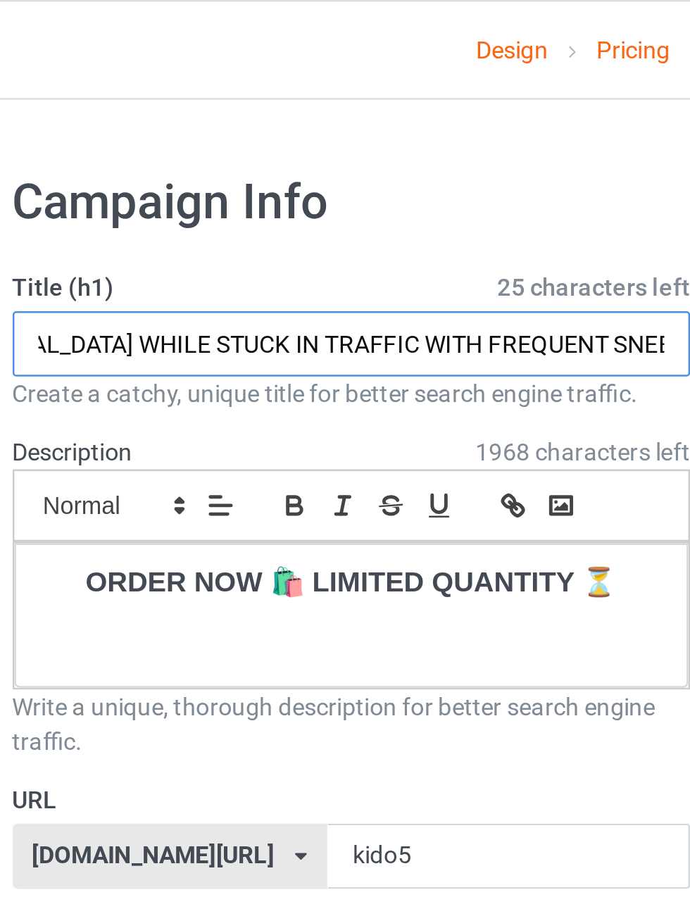
type input "I NEVER WISH DEATH UPON ANYONE WHO WRONGS ME. I WISH SUDDEN EXPLOSIVE [MEDICAL_…"
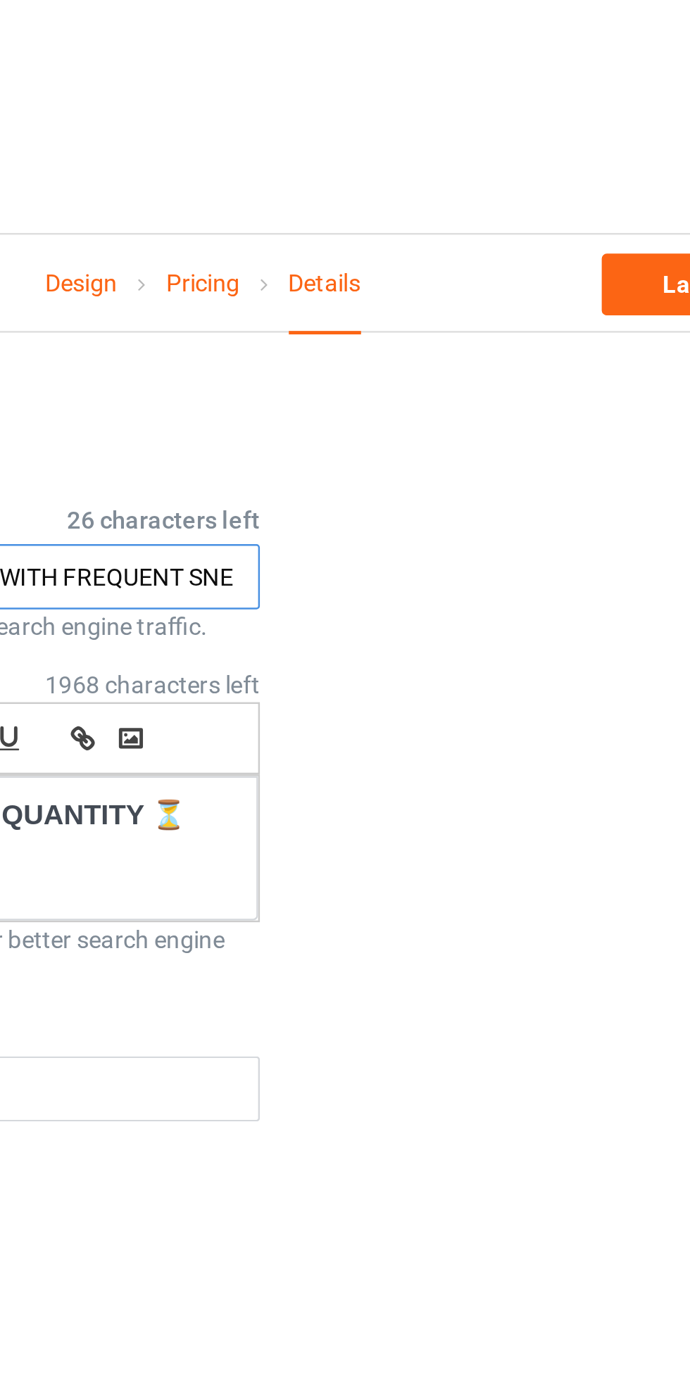
scroll to position [0, 0]
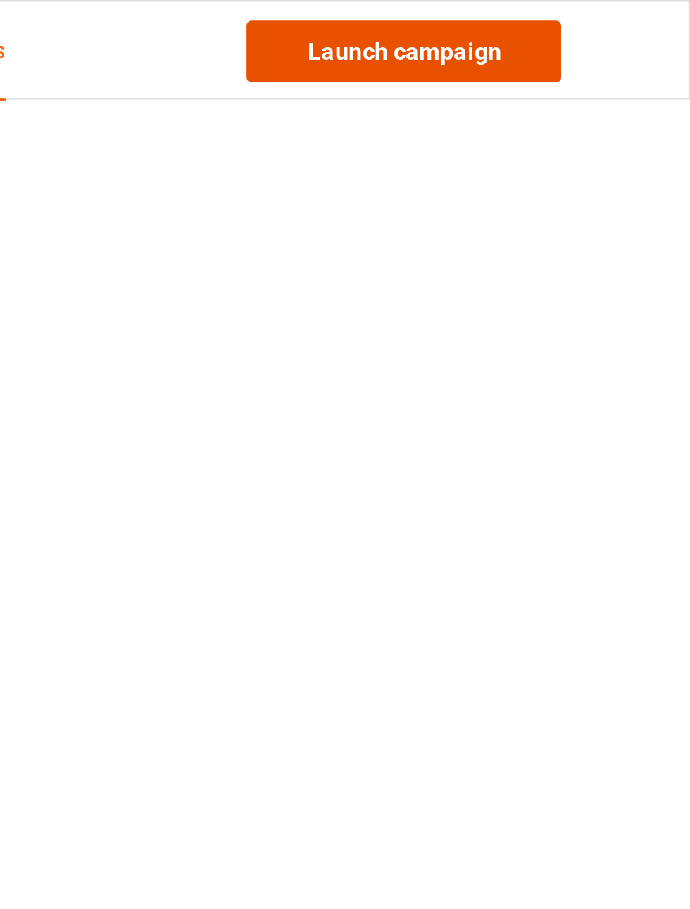
click at [589, 27] on link "Launch campaign" at bounding box center [572, 20] width 129 height 25
